Goal: Transaction & Acquisition: Download file/media

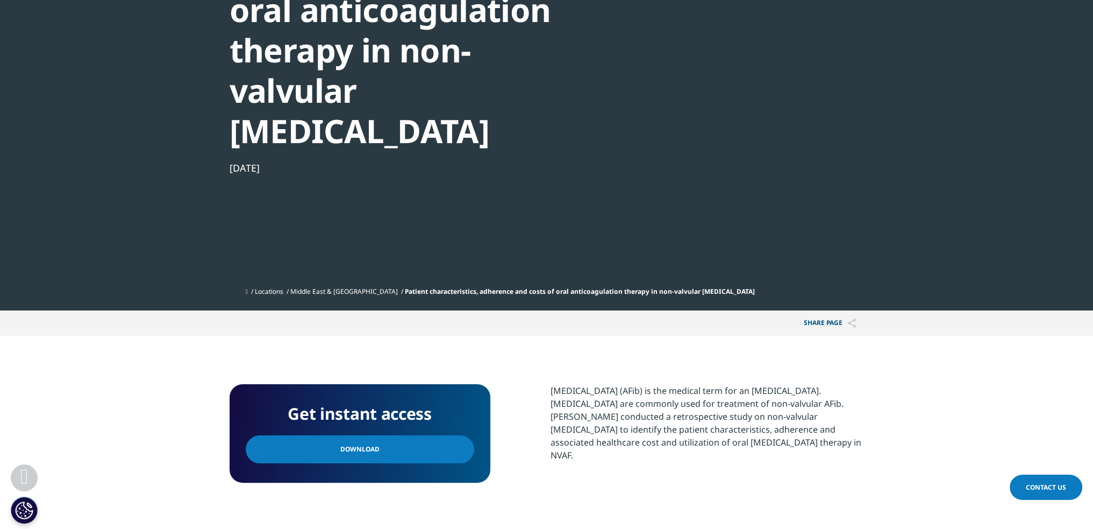
scroll to position [294, 0]
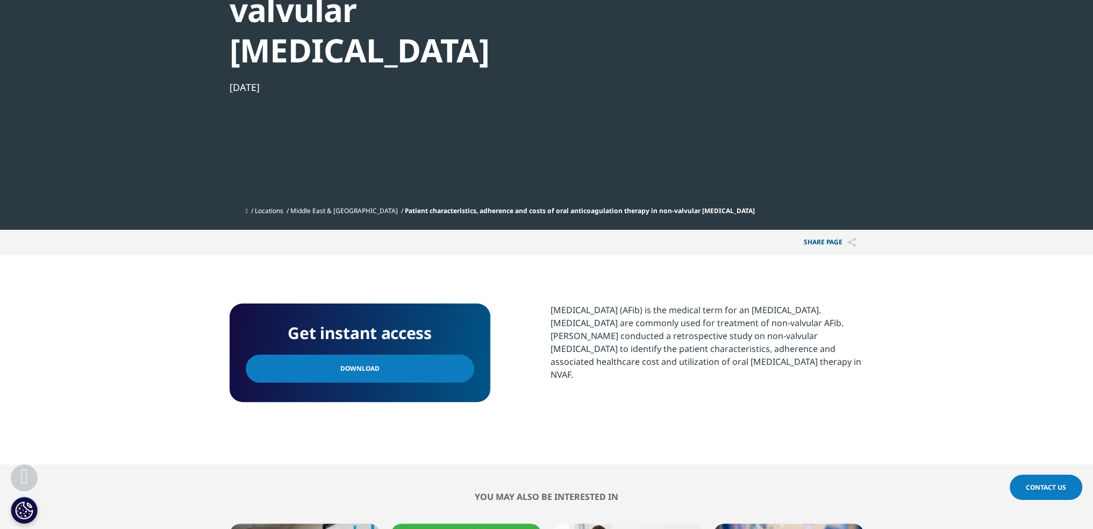
click at [412, 354] on link "Download" at bounding box center [360, 368] width 229 height 28
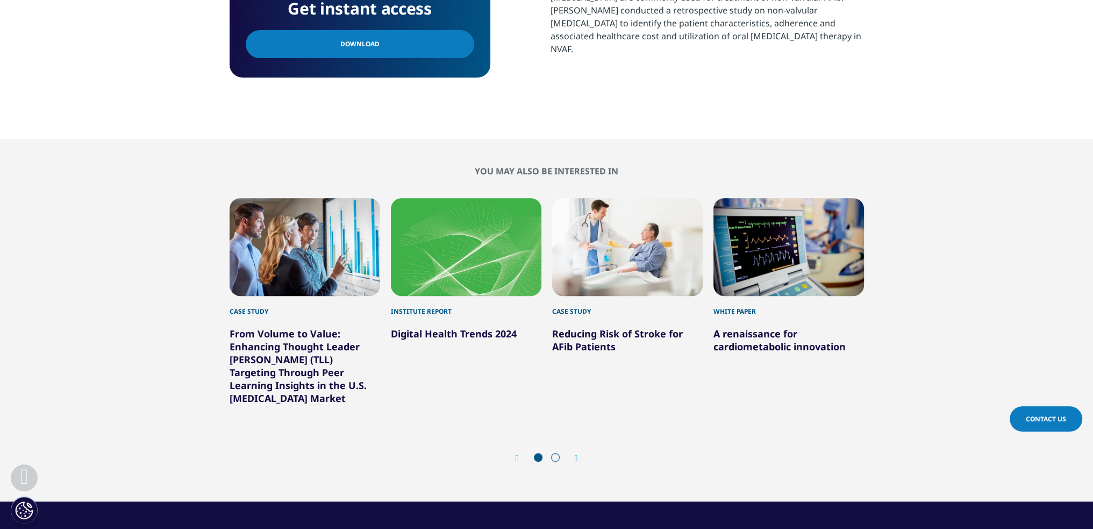
scroll to position [635, 0]
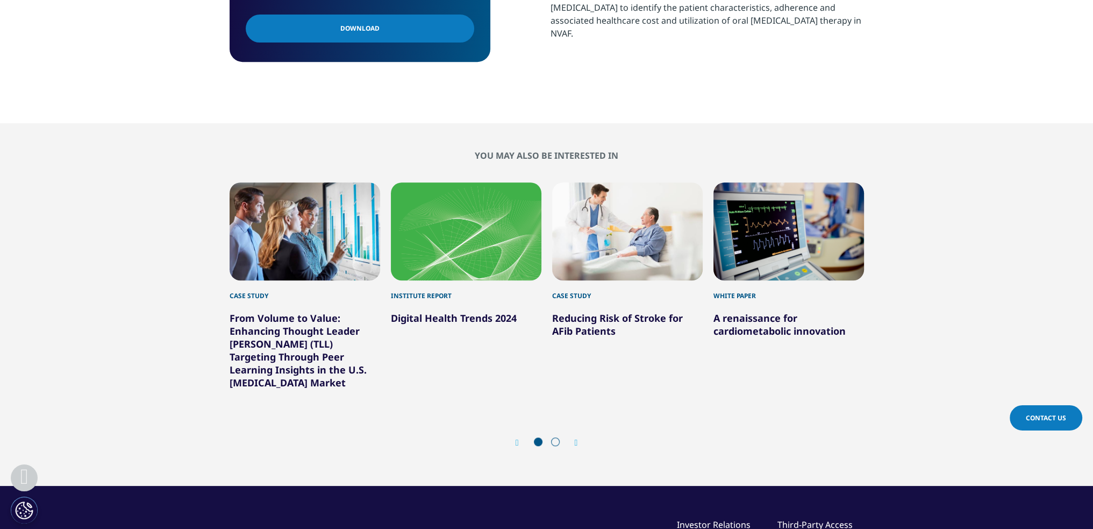
click at [579, 311] on link "Reducing Risk of Stroke for AFib Patients" at bounding box center [617, 324] width 131 height 26
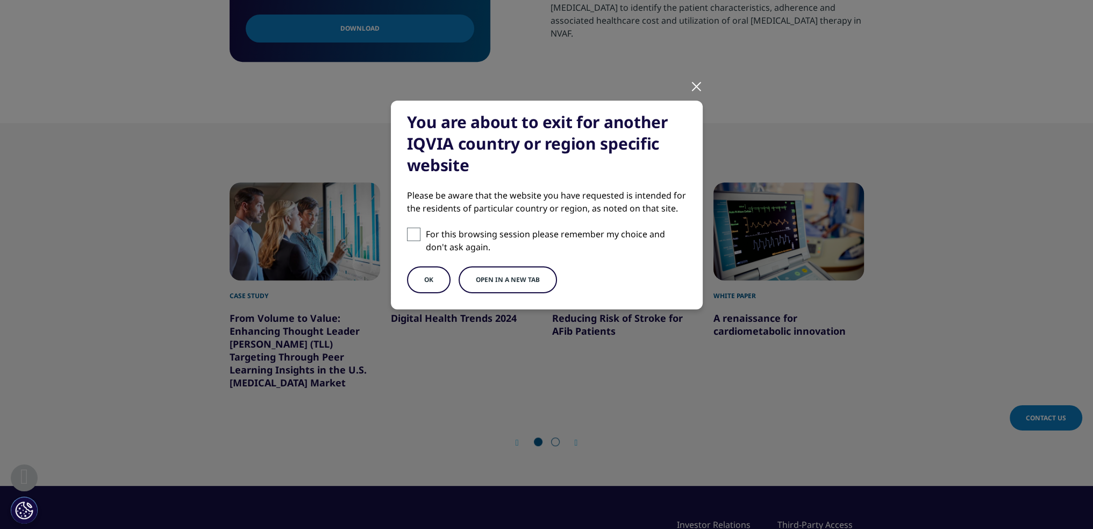
click at [443, 279] on button "OK" at bounding box center [429, 279] width 44 height 27
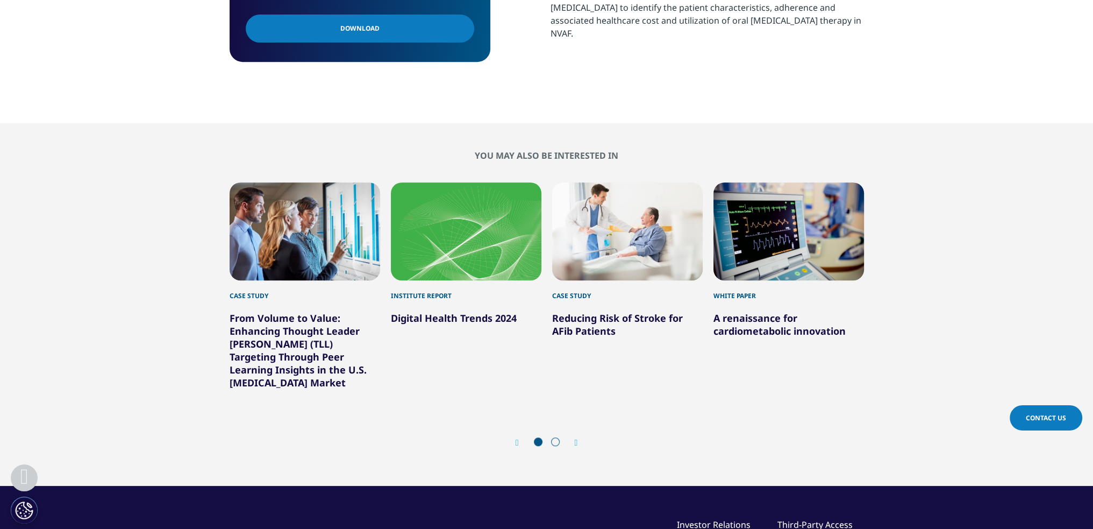
click at [577, 311] on link "Reducing Risk of Stroke for AFib Patients" at bounding box center [617, 324] width 131 height 26
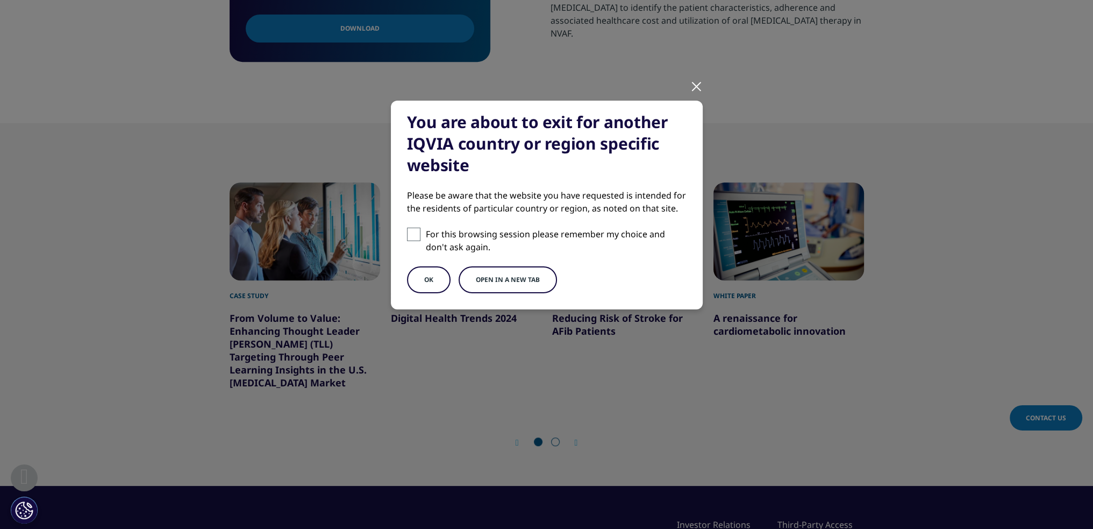
click at [488, 278] on button "Open in a new tab" at bounding box center [508, 279] width 98 height 27
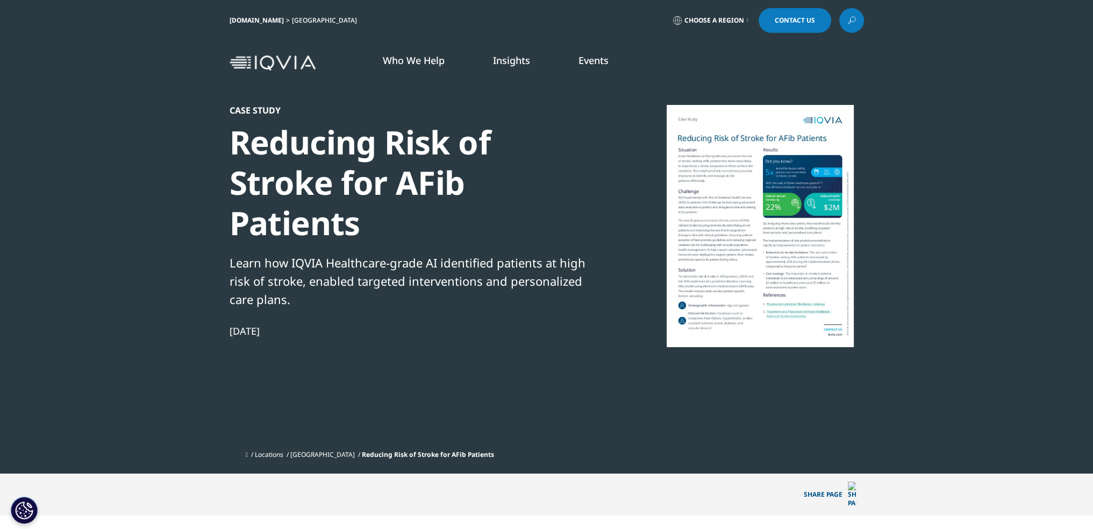
scroll to position [146, 635]
click at [705, 206] on div at bounding box center [761, 226] width 208 height 242
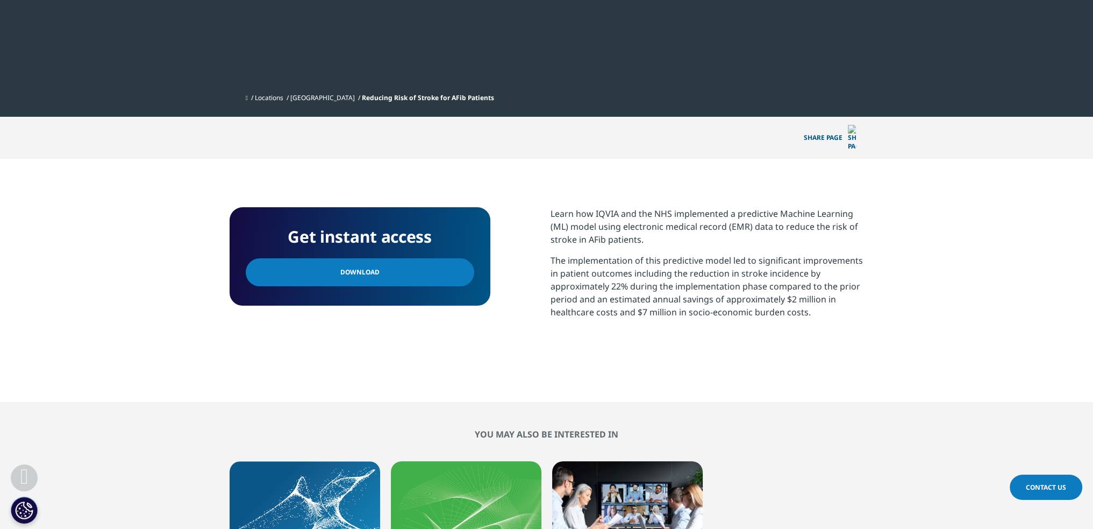
scroll to position [359, 0]
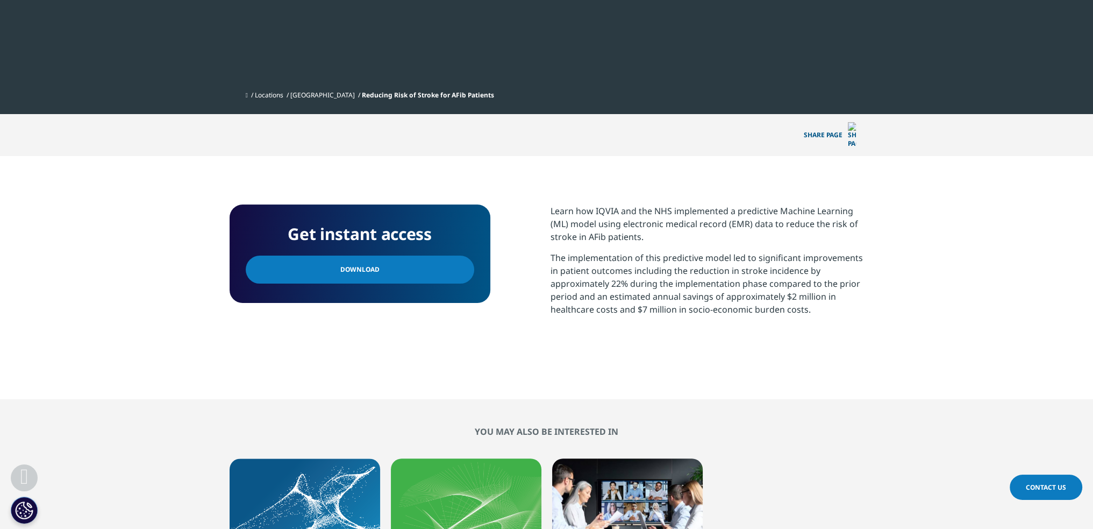
click at [431, 261] on link "Download" at bounding box center [360, 269] width 229 height 28
